Goal: Task Accomplishment & Management: Use online tool/utility

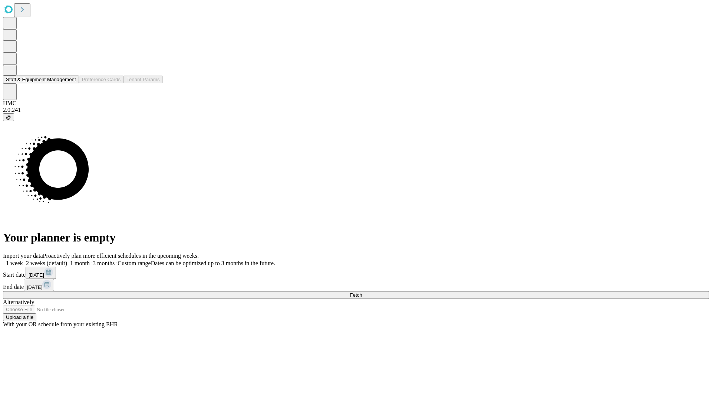
click at [69, 83] on button "Staff & Equipment Management" at bounding box center [41, 80] width 76 height 8
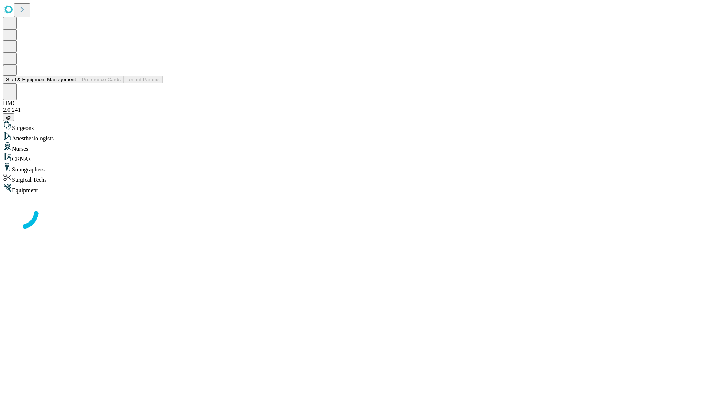
click at [71, 83] on button "Staff & Equipment Management" at bounding box center [41, 80] width 76 height 8
